Goal: Entertainment & Leisure: Consume media (video, audio)

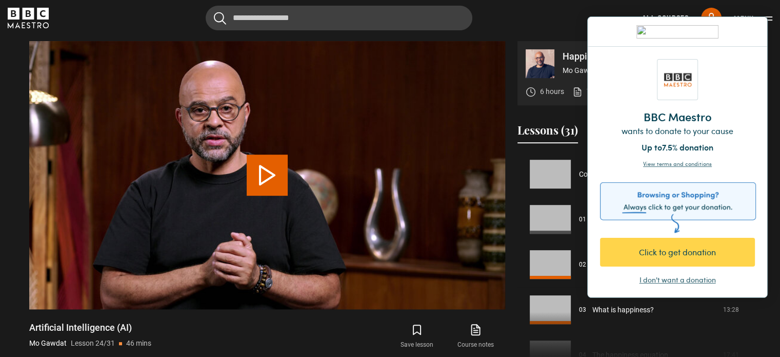
scroll to position [1038, 0]
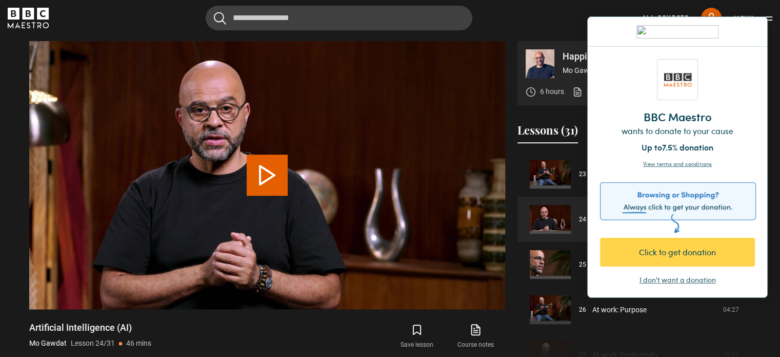
click at [673, 283] on div "I don't want a donation" at bounding box center [678, 279] width 76 height 10
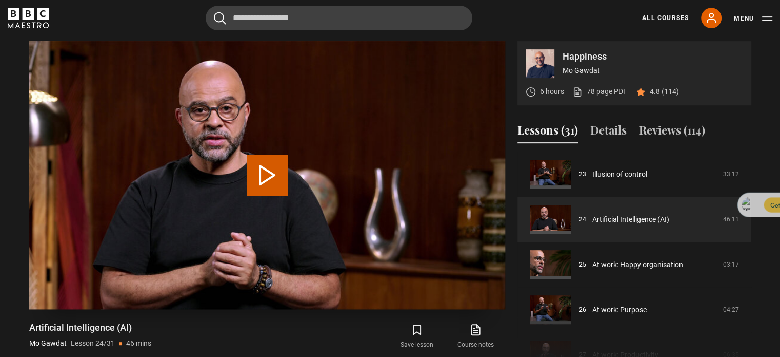
click at [271, 172] on button "Play Lesson Artificial Intelligence (AI)" at bounding box center [267, 174] width 41 height 41
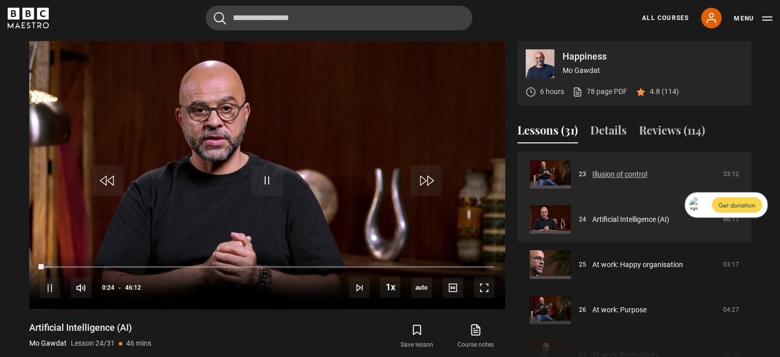
click at [614, 172] on link "Illusion of control" at bounding box center [619, 174] width 55 height 11
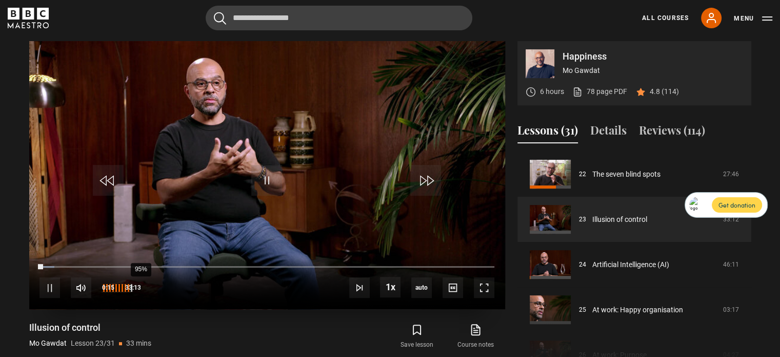
click at [141, 288] on div "95%" at bounding box center [141, 288] width 1 height 8
click at [45, 285] on span "Video Player" at bounding box center [49, 287] width 21 height 21
